Goal: Use online tool/utility: Utilize a website feature to perform a specific function

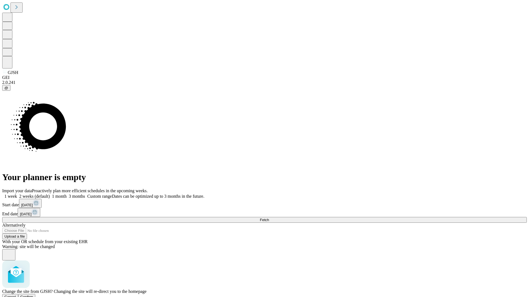
click at [33, 295] on span "Confirm" at bounding box center [26, 297] width 13 height 4
click at [67, 194] on label "1 month" at bounding box center [58, 196] width 17 height 5
click at [269, 218] on span "Fetch" at bounding box center [264, 220] width 9 height 4
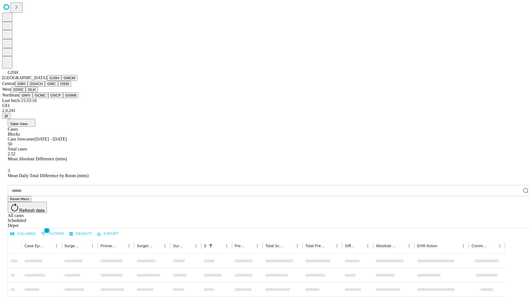
click at [61, 81] on button "GMCM" at bounding box center [69, 78] width 16 height 6
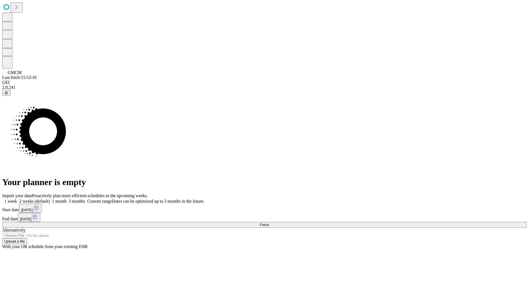
click at [67, 199] on label "1 month" at bounding box center [58, 201] width 17 height 5
click at [269, 223] on span "Fetch" at bounding box center [264, 225] width 9 height 4
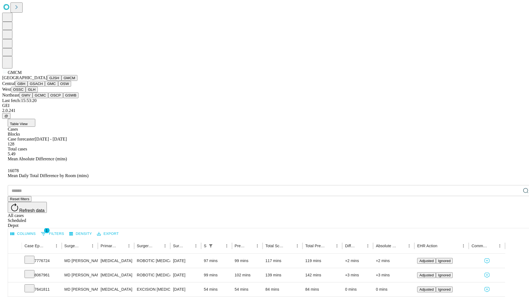
click at [28, 87] on button "GBH" at bounding box center [21, 84] width 12 height 6
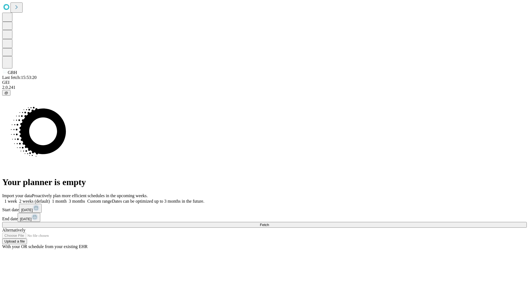
click at [67, 199] on label "1 month" at bounding box center [58, 201] width 17 height 5
click at [269, 223] on span "Fetch" at bounding box center [264, 225] width 9 height 4
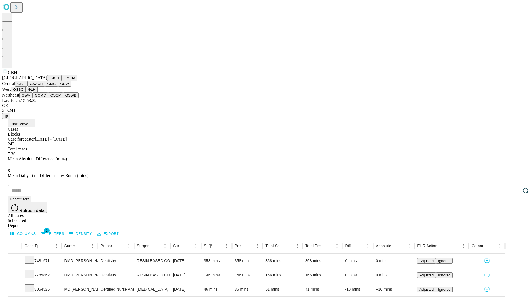
click at [43, 87] on button "GSACH" at bounding box center [36, 84] width 17 height 6
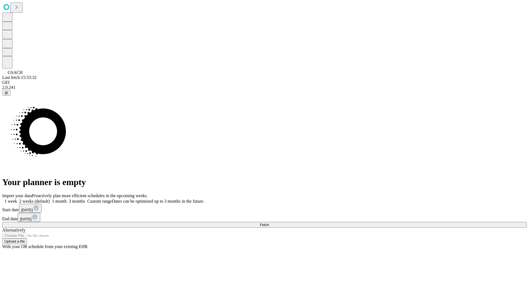
click at [269, 223] on span "Fetch" at bounding box center [264, 225] width 9 height 4
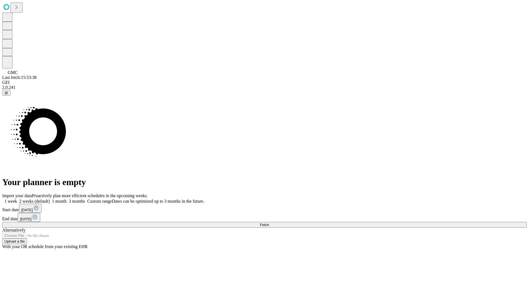
click at [67, 199] on label "1 month" at bounding box center [58, 201] width 17 height 5
click at [269, 223] on span "Fetch" at bounding box center [264, 225] width 9 height 4
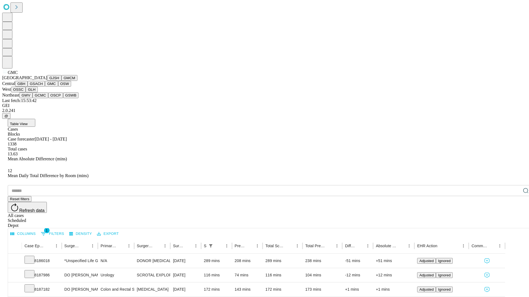
click at [58, 87] on button "OSW" at bounding box center [64, 84] width 13 height 6
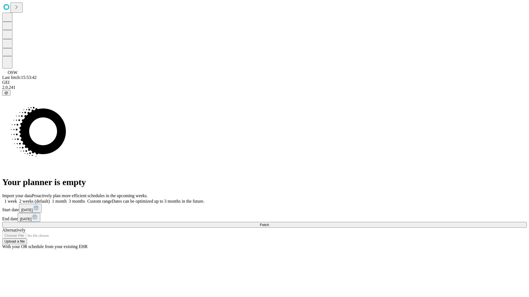
click at [67, 199] on label "1 month" at bounding box center [58, 201] width 17 height 5
click at [269, 223] on span "Fetch" at bounding box center [264, 225] width 9 height 4
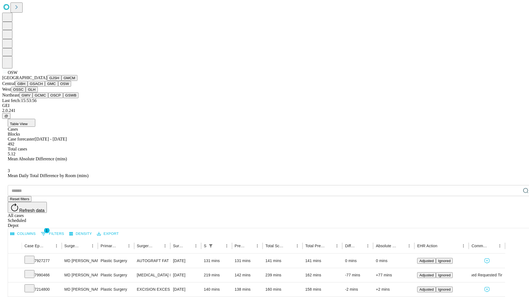
click at [26, 93] on button "OSSC" at bounding box center [18, 90] width 15 height 6
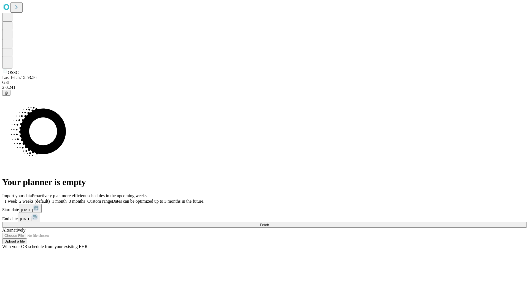
click at [67, 199] on label "1 month" at bounding box center [58, 201] width 17 height 5
click at [269, 223] on span "Fetch" at bounding box center [264, 225] width 9 height 4
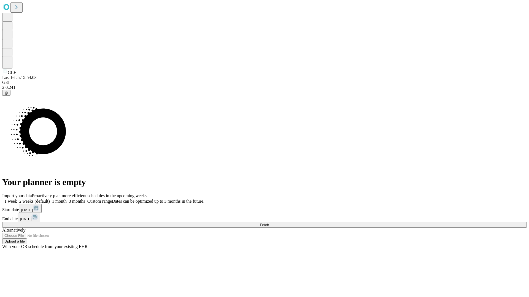
click at [67, 199] on label "1 month" at bounding box center [58, 201] width 17 height 5
click at [269, 223] on span "Fetch" at bounding box center [264, 225] width 9 height 4
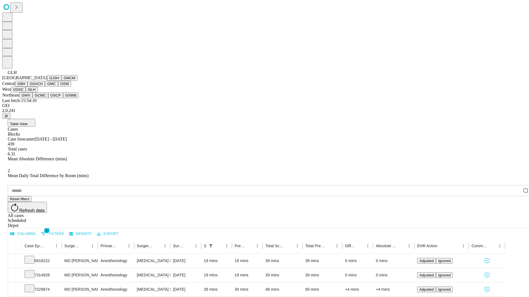
click at [33, 98] on button "GWV" at bounding box center [25, 96] width 13 height 6
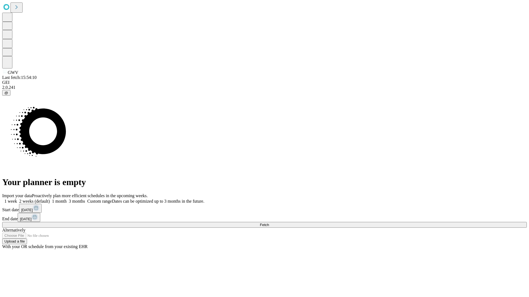
click at [67, 199] on label "1 month" at bounding box center [58, 201] width 17 height 5
click at [269, 223] on span "Fetch" at bounding box center [264, 225] width 9 height 4
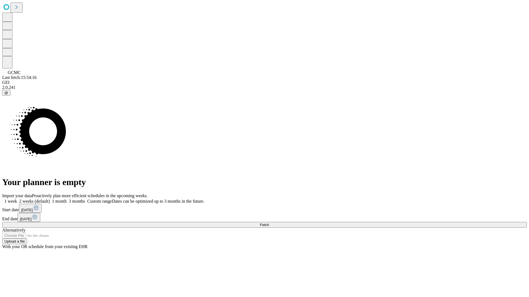
click at [67, 199] on label "1 month" at bounding box center [58, 201] width 17 height 5
click at [269, 223] on span "Fetch" at bounding box center [264, 225] width 9 height 4
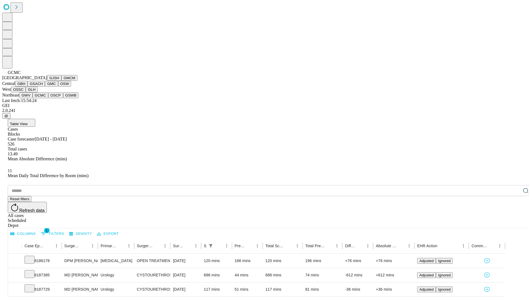
click at [48, 98] on button "OSCP" at bounding box center [55, 96] width 15 height 6
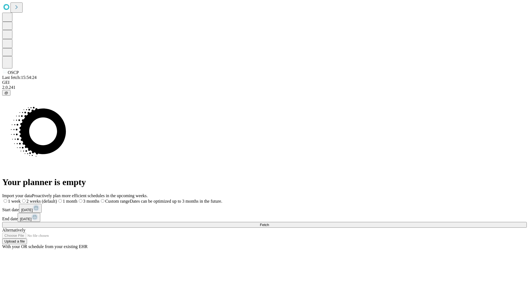
click at [77, 199] on label "1 month" at bounding box center [67, 201] width 20 height 5
click at [269, 223] on span "Fetch" at bounding box center [264, 225] width 9 height 4
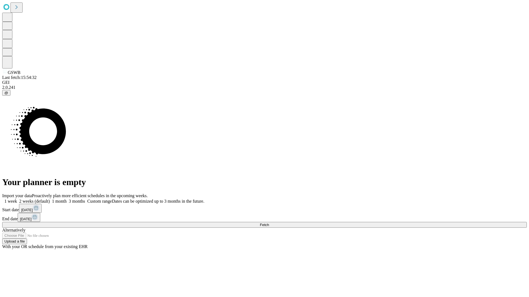
click at [67, 199] on label "1 month" at bounding box center [58, 201] width 17 height 5
click at [269, 223] on span "Fetch" at bounding box center [264, 225] width 9 height 4
